Goal: Navigation & Orientation: Find specific page/section

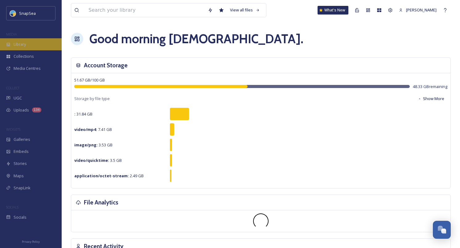
click at [36, 45] on div "Library" at bounding box center [31, 44] width 62 height 12
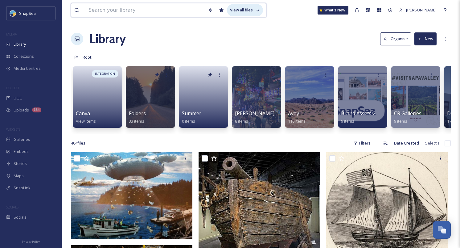
click at [245, 11] on div "View all files" at bounding box center [245, 10] width 36 height 12
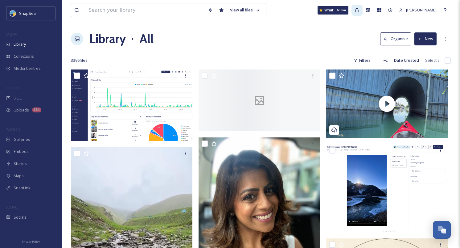
click at [363, 8] on div "Admin" at bounding box center [357, 10] width 11 height 11
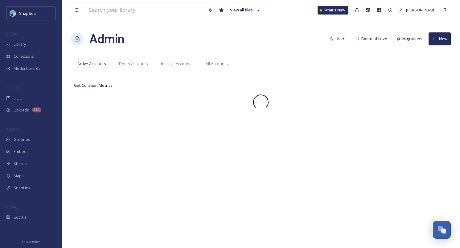
click at [259, 32] on div "Admin Users Board of Love Migrations New" at bounding box center [261, 39] width 380 height 19
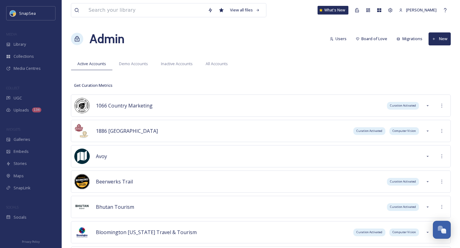
scroll to position [260, 0]
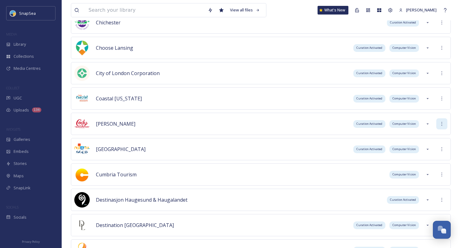
click at [443, 125] on icon at bounding box center [442, 123] width 5 height 5
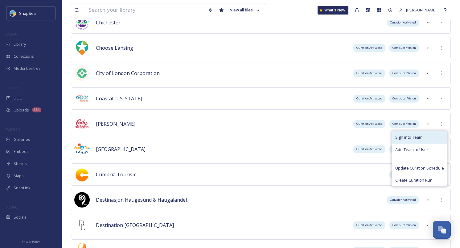
click at [438, 134] on div "Sign into Team" at bounding box center [420, 137] width 55 height 12
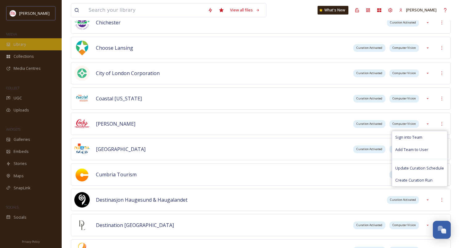
click at [33, 48] on div "Library" at bounding box center [31, 44] width 62 height 12
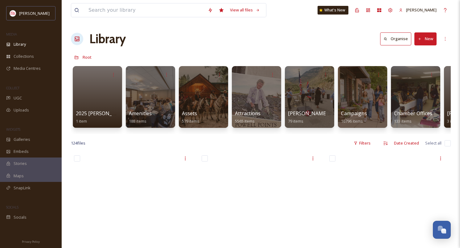
click at [162, 43] on div "Library Organise New" at bounding box center [261, 39] width 380 height 19
click at [239, 14] on div "View all files" at bounding box center [245, 10] width 36 height 12
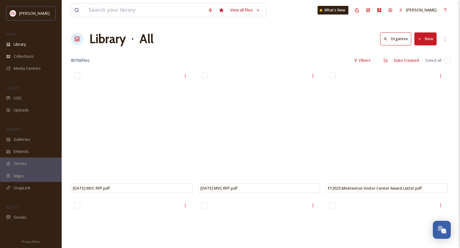
click at [239, 17] on div "View all files" at bounding box center [169, 10] width 196 height 14
click at [239, 10] on div "View all files" at bounding box center [245, 10] width 36 height 12
